Goal: Task Accomplishment & Management: Use online tool/utility

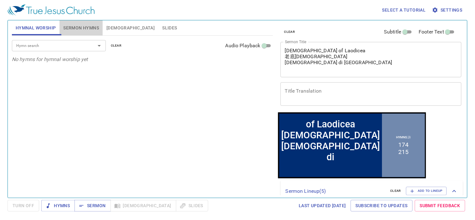
click at [88, 28] on span "Sermon Hymns" at bounding box center [81, 28] width 36 height 8
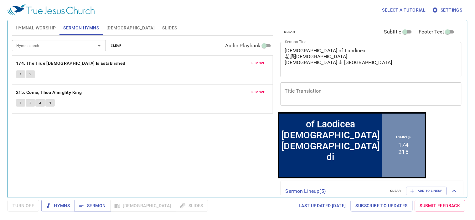
click at [152, 144] on div "Hymn search Hymn search clear Audio Playback remove 174. The True Church Is Est…" at bounding box center [142, 114] width 261 height 157
click at [256, 60] on button "remove" at bounding box center [258, 63] width 21 height 8
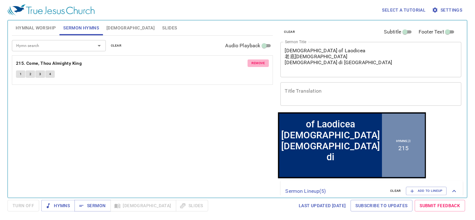
click at [257, 61] on span "remove" at bounding box center [258, 63] width 14 height 6
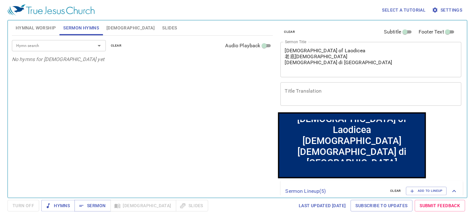
click at [229, 113] on div "Hymn search Hymn search clear Audio Playback No hymns for sermon yet" at bounding box center [142, 114] width 261 height 157
click at [92, 207] on span "Sermon" at bounding box center [93, 206] width 26 height 8
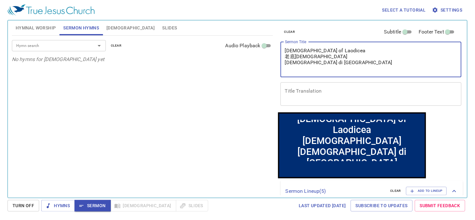
drag, startPoint x: 344, startPoint y: 60, endPoint x: 255, endPoint y: 51, distance: 89.1
click at [255, 51] on div "Hymnal Worship Sermon Hymns Bible Slides Hymn search Hymn search clear Audio Pl…" at bounding box center [237, 107] width 456 height 178
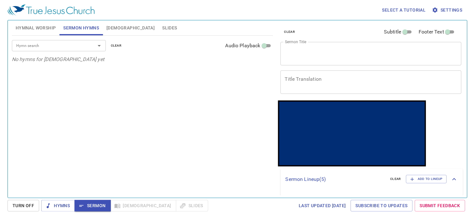
click at [150, 64] on div "Hymn search Hymn search clear Audio Playback No hymns for sermon yet" at bounding box center [142, 114] width 261 height 157
click at [162, 26] on span "Slides" at bounding box center [169, 28] width 15 height 8
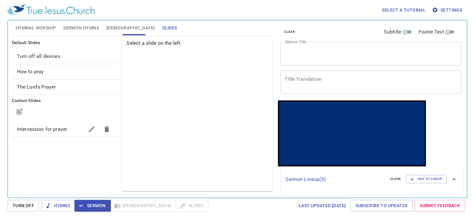
click at [28, 67] on div "How to pray" at bounding box center [65, 71] width 107 height 15
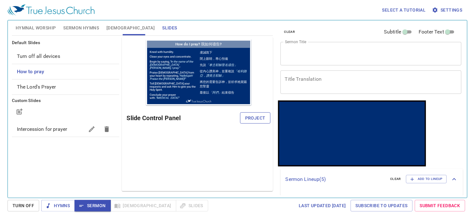
click at [258, 117] on span "Project" at bounding box center [255, 118] width 20 height 8
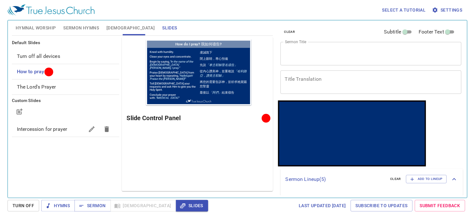
click at [266, 120] on div at bounding box center [266, 118] width 5 height 5
click at [199, 149] on div "Preview Only Slide Control Panel" at bounding box center [197, 114] width 151 height 154
click at [109, 29] on span "[DEMOGRAPHIC_DATA]" at bounding box center [130, 28] width 48 height 8
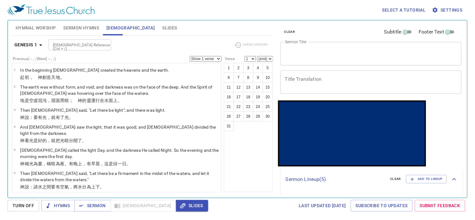
click at [89, 26] on span "Sermon Hymns" at bounding box center [81, 28] width 36 height 8
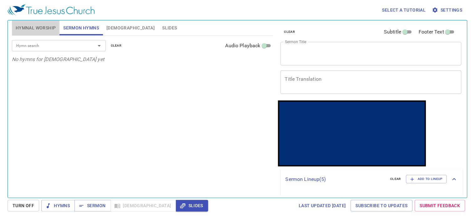
click at [52, 26] on span "Hymnal Worship" at bounding box center [36, 28] width 40 height 8
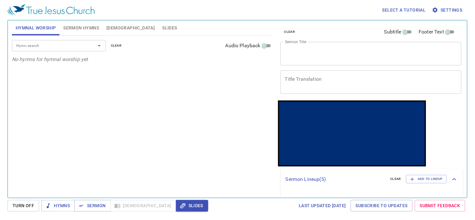
click at [128, 119] on div "Hymn search Hymn search clear Audio Playback No hymns for hymnal worship yet" at bounding box center [142, 114] width 261 height 157
click at [251, 154] on div "Hymn search Hymn search clear Audio Playback No hymns for hymnal worship yet" at bounding box center [142, 114] width 261 height 157
click at [162, 28] on span "Slides" at bounding box center [169, 28] width 15 height 8
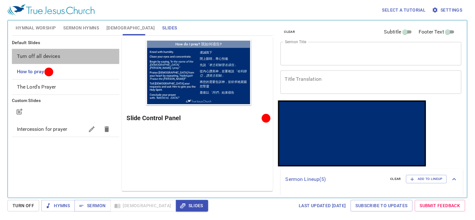
click at [55, 54] on span "Turn off all devices" at bounding box center [38, 56] width 43 height 6
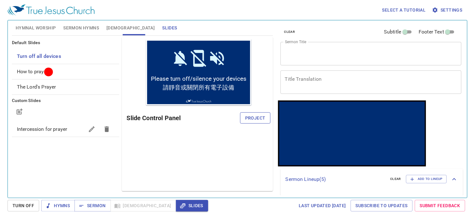
click at [249, 116] on span "Project" at bounding box center [255, 118] width 20 height 8
click at [190, 152] on div "Preview Only Slide Control Panel" at bounding box center [197, 114] width 151 height 154
click at [38, 27] on span "Hymnal Worship" at bounding box center [36, 28] width 40 height 8
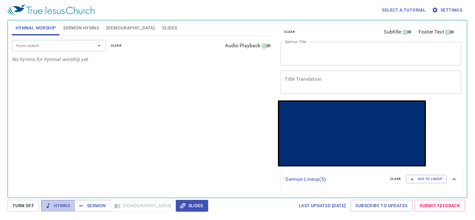
click at [69, 206] on span "Hymns" at bounding box center [57, 206] width 23 height 8
click at [0, 0] on span "Sermon" at bounding box center [0, 0] width 0 height 0
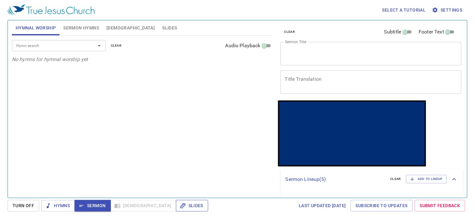
click at [0, 0] on span "Slides" at bounding box center [0, 0] width 0 height 0
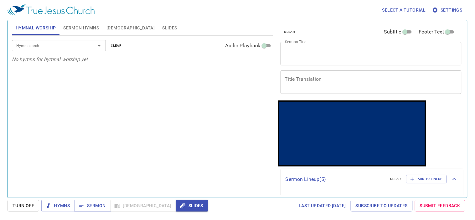
click at [154, 155] on div "Hymn search Hymn search clear Audio Playback No hymns for hymnal worship yet" at bounding box center [142, 114] width 261 height 157
click at [162, 29] on span "Slides" at bounding box center [169, 28] width 15 height 8
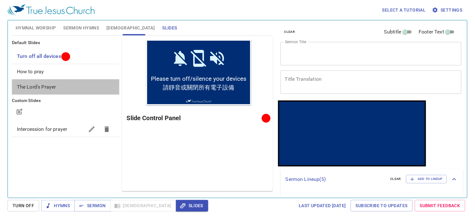
click at [33, 88] on span "The Lord's Prayer" at bounding box center [36, 87] width 39 height 6
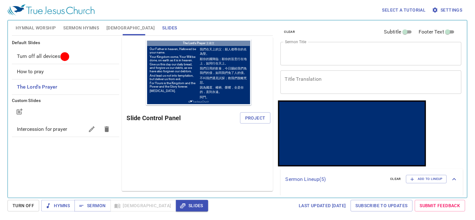
click at [36, 69] on span "How to pray" at bounding box center [30, 72] width 27 height 6
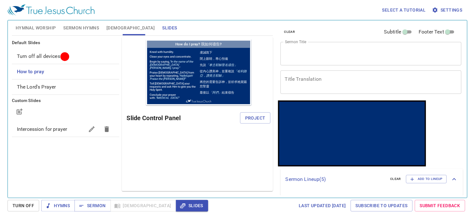
click at [151, 138] on div "Preview Only Slide Control Panel Project" at bounding box center [197, 114] width 151 height 154
click at [49, 57] on span "Turn off all devices" at bounding box center [38, 56] width 43 height 6
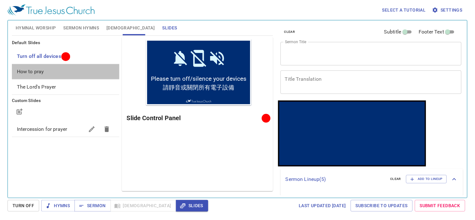
click at [23, 69] on span "How to pray" at bounding box center [30, 72] width 27 height 6
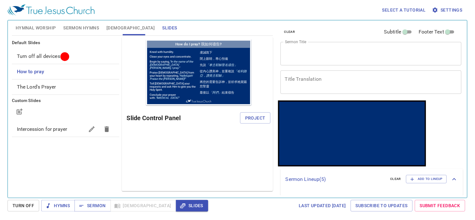
click at [202, 138] on div "Preview Only Slide Control Panel Project" at bounding box center [197, 114] width 151 height 154
click at [252, 121] on span "Project" at bounding box center [255, 118] width 20 height 8
click at [179, 173] on div "Preview Only Slide Control Panel" at bounding box center [197, 114] width 151 height 154
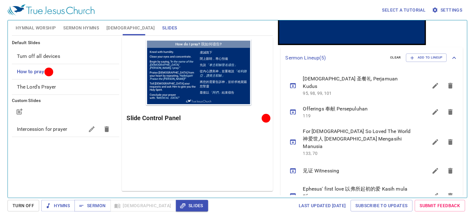
scroll to position [121, 0]
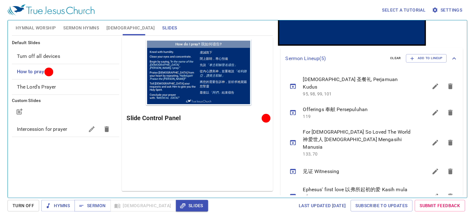
click at [326, 91] on p "95, 98, 99, 101" at bounding box center [358, 94] width 110 height 6
click at [339, 91] on p "95, 98, 99, 101" at bounding box center [358, 94] width 110 height 6
click at [349, 81] on span "[DEMOGRAPHIC_DATA] 圣餐礼 Perjamuan Kudus" at bounding box center [358, 83] width 110 height 15
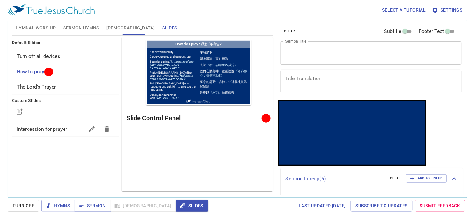
scroll to position [0, 0]
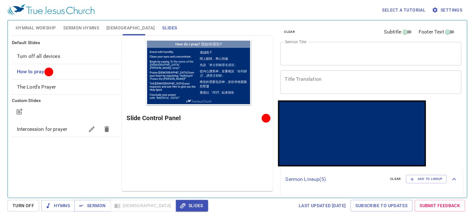
click at [207, 157] on div "Preview Only Slide Control Panel" at bounding box center [197, 114] width 151 height 154
click at [205, 157] on div "Preview Only Slide Control Panel" at bounding box center [197, 114] width 151 height 154
click at [41, 127] on span "Intercession for prayer" at bounding box center [42, 129] width 50 height 6
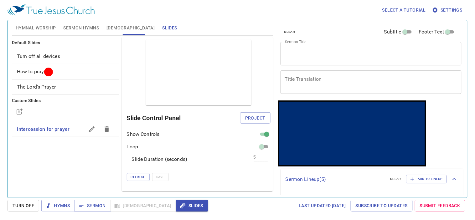
click at [78, 160] on div "Default Slides Turn off all devices How to pray The Lord's Prayer Custom Slides…" at bounding box center [66, 114] width 110 height 157
click at [30, 27] on span "Hymnal Worship" at bounding box center [36, 28] width 40 height 8
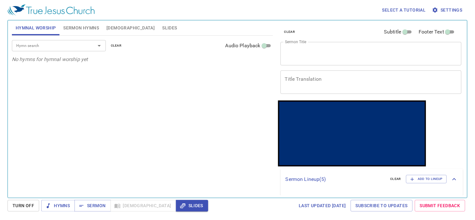
click at [38, 43] on input "Hymn search" at bounding box center [50, 45] width 72 height 7
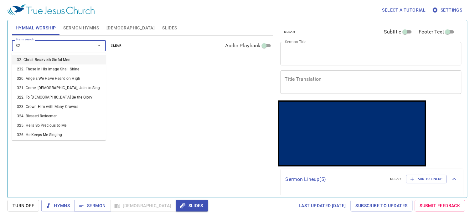
type input "323"
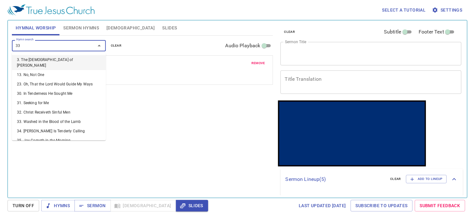
type input "330"
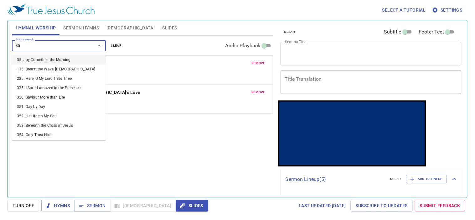
type input "352"
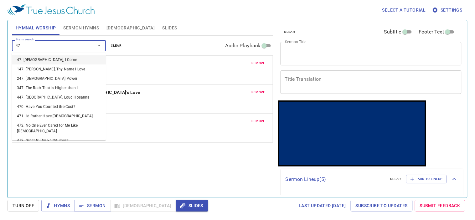
type input "473"
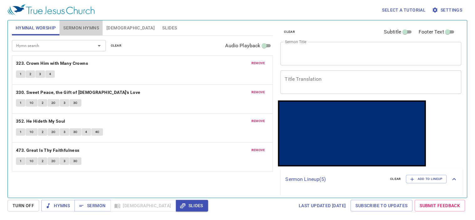
click at [80, 26] on span "Sermon Hymns" at bounding box center [81, 28] width 36 height 8
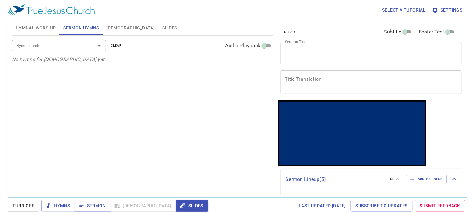
click at [59, 51] on div "Hymn search" at bounding box center [59, 45] width 94 height 11
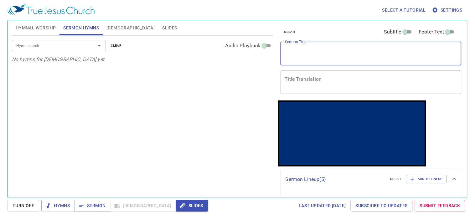
click at [304, 50] on textarea "Sermon Title" at bounding box center [371, 54] width 172 height 12
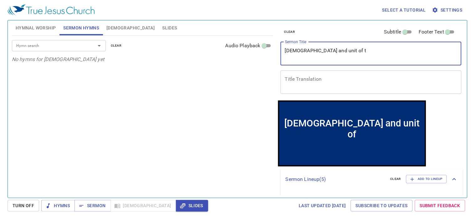
type textarea "Holy Communion and unit of th"
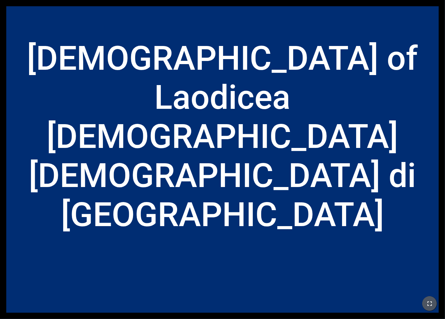
click at [278, 222] on button "button" at bounding box center [429, 304] width 15 height 15
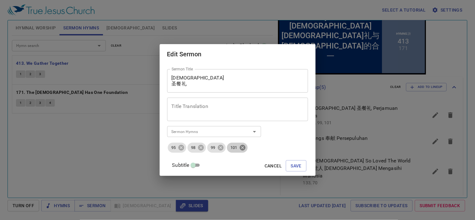
click at [245, 146] on icon at bounding box center [243, 148] width 6 height 6
drag, startPoint x: 230, startPoint y: 148, endPoint x: 203, endPoint y: 148, distance: 27.9
click at [223, 148] on icon at bounding box center [221, 148] width 6 height 6
click at [204, 149] on icon at bounding box center [201, 148] width 6 height 6
click at [0, 0] on icon at bounding box center [0, 0] width 0 height 0
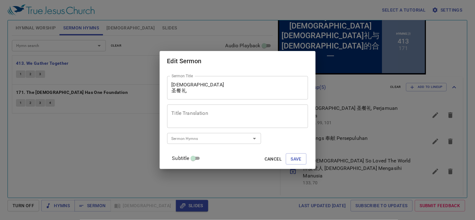
click at [0, 0] on input "Sermon Hymns" at bounding box center [0, 0] width 0 height 0
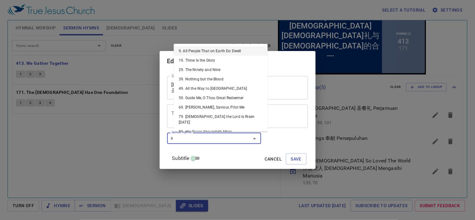
type input "91"
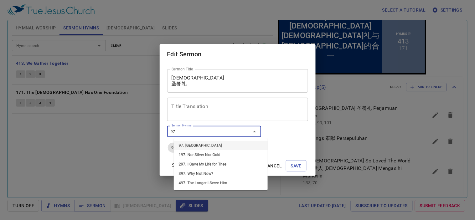
type input "9"
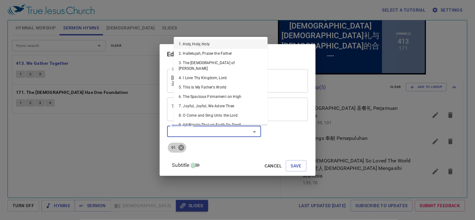
click at [184, 146] on icon at bounding box center [181, 148] width 6 height 6
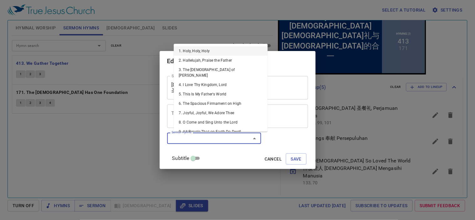
click at [0, 0] on input "Sermon Hymns" at bounding box center [0, 0] width 0 height 0
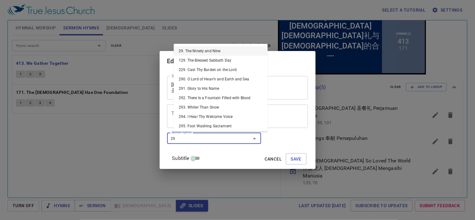
type input "296"
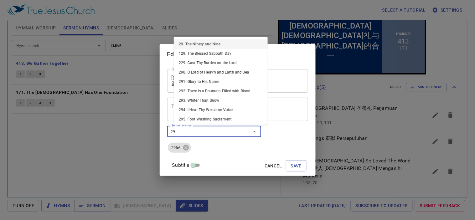
type input "297"
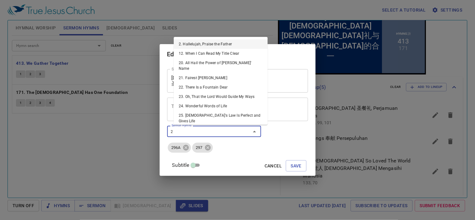
type input "27"
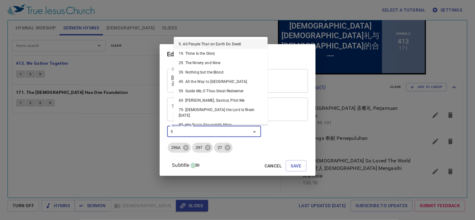
type input "91"
type input "97"
type input "95"
type input "98"
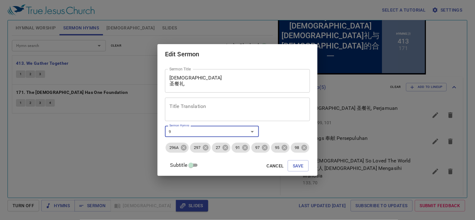
type input "99"
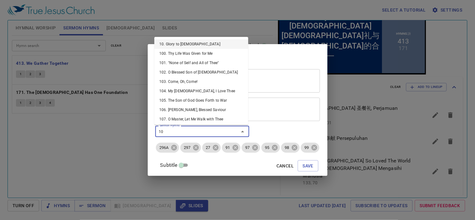
type input "101"
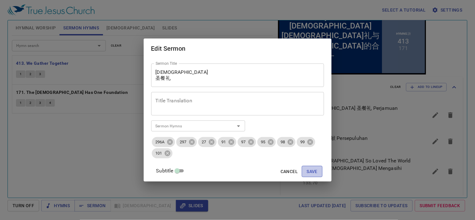
click at [308, 170] on span "Save" at bounding box center [312, 172] width 11 height 8
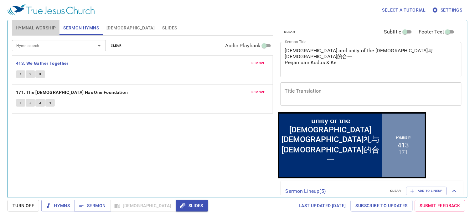
click at [39, 27] on span "Hymnal Worship" at bounding box center [36, 28] width 40 height 8
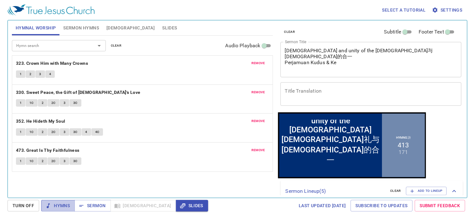
click at [68, 204] on span "Hymns" at bounding box center [57, 206] width 23 height 8
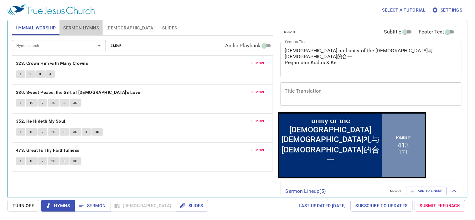
click at [80, 25] on span "Sermon Hymns" at bounding box center [81, 28] width 36 height 8
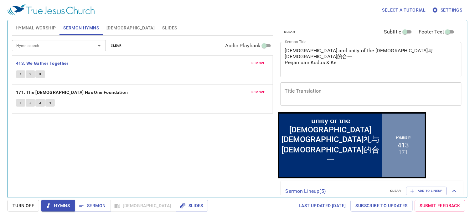
click at [162, 27] on span "Slides" at bounding box center [169, 28] width 15 height 8
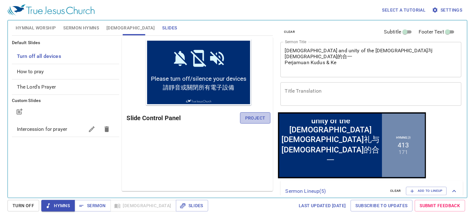
click at [248, 119] on span "Project" at bounding box center [255, 118] width 20 height 8
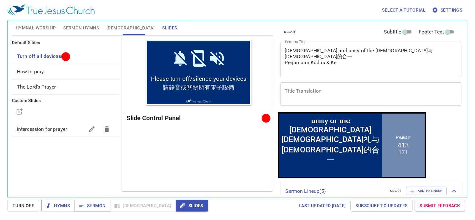
click at [357, 65] on textarea "Holy Communion and unity of the church 圣餐礼与教会的合一 Perjamuan Kudus & Ke" at bounding box center [371, 60] width 172 height 24
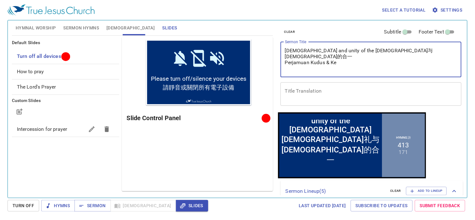
drag, startPoint x: 385, startPoint y: 48, endPoint x: 335, endPoint y: 49, distance: 50.1
click at [335, 49] on textarea "Holy Communion and unity of the church 圣餐礼与教会的合一 Perjamuan Kudus & Ke" at bounding box center [371, 60] width 172 height 24
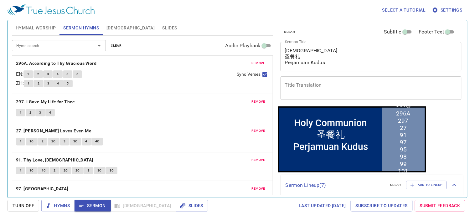
scroll to position [94, 0]
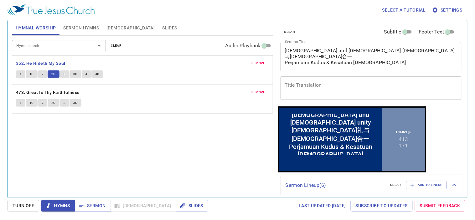
scroll to position [155, 0]
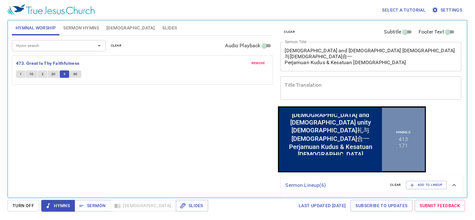
scroll to position [155, 0]
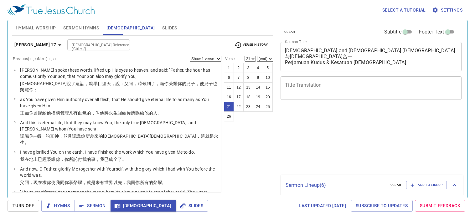
select select "21"
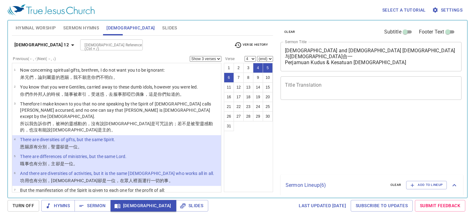
select select "3"
select select "4"
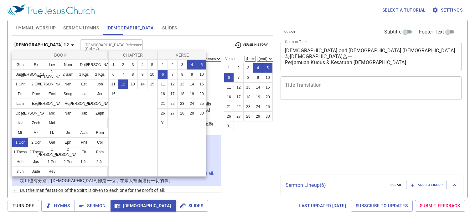
select select "3"
select select "4"
select select "3"
select select "4"
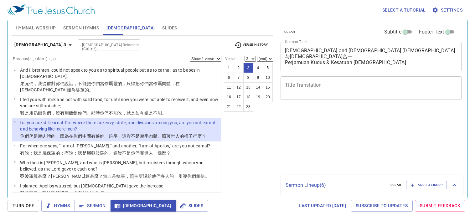
select select "3"
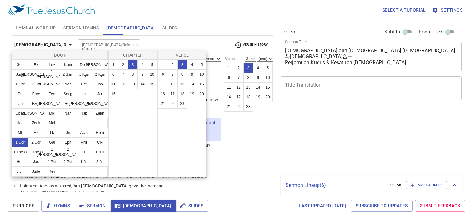
select select "3"
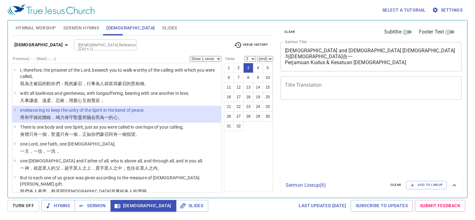
select select "3"
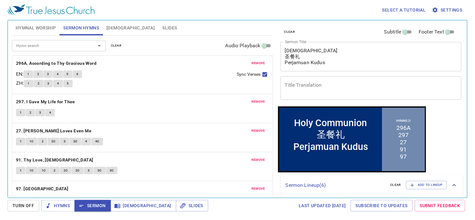
scroll to position [139, 0]
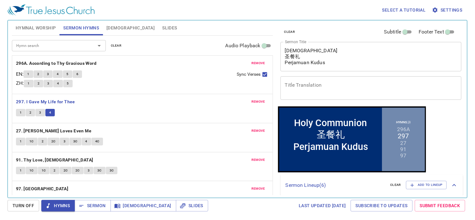
scroll to position [139, 0]
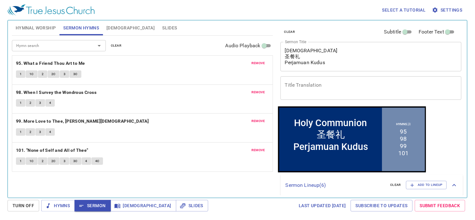
scroll to position [139, 0]
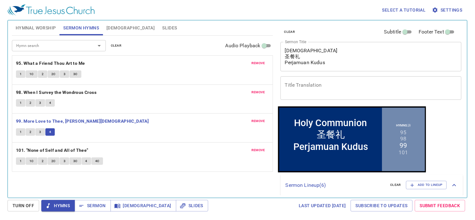
scroll to position [139, 0]
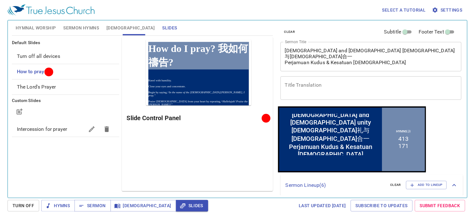
scroll to position [155, 0]
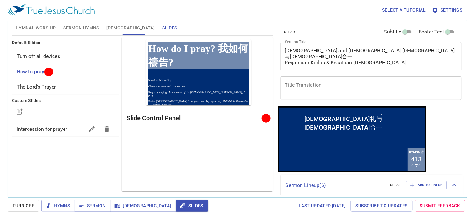
scroll to position [155, 0]
